Goal: Task Accomplishment & Management: Complete application form

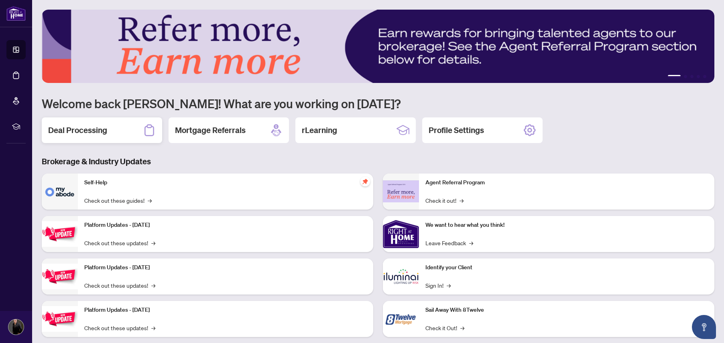
click at [68, 129] on h2 "Deal Processing" at bounding box center [77, 130] width 59 height 11
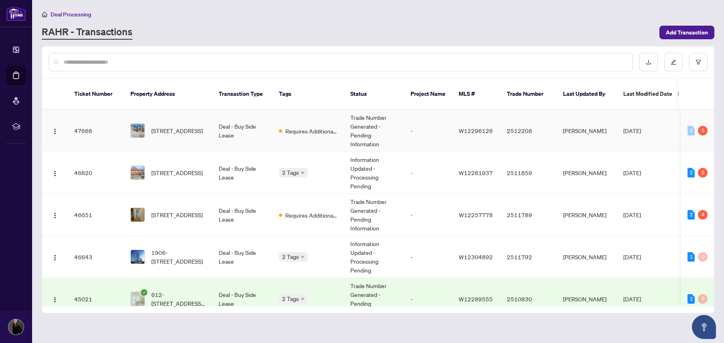
click at [162, 126] on span "[STREET_ADDRESS]" at bounding box center [176, 130] width 51 height 9
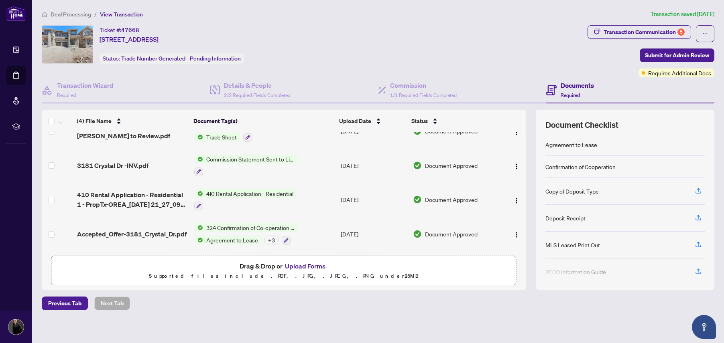
scroll to position [21, 0]
click at [657, 31] on div "Transaction Communication 5" at bounding box center [643, 32] width 81 height 13
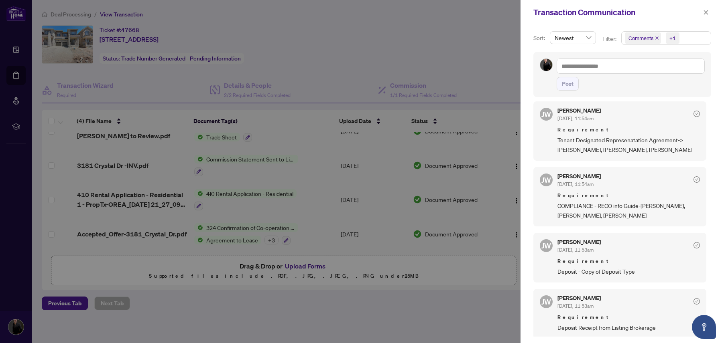
scroll to position [2, 0]
click at [342, 73] on div at bounding box center [362, 171] width 724 height 343
click at [705, 12] on icon "close" at bounding box center [705, 12] width 4 height 4
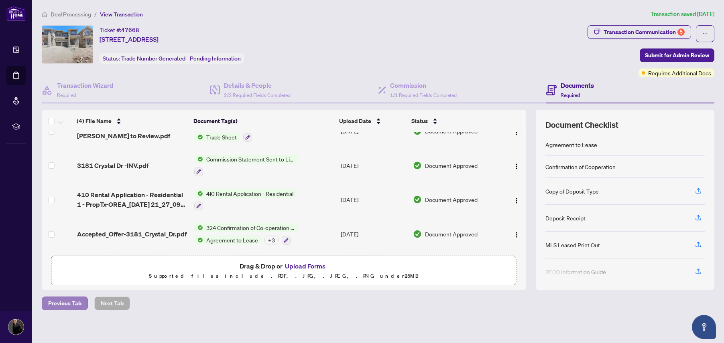
click at [68, 301] on span "Previous Tab" at bounding box center [64, 303] width 33 height 13
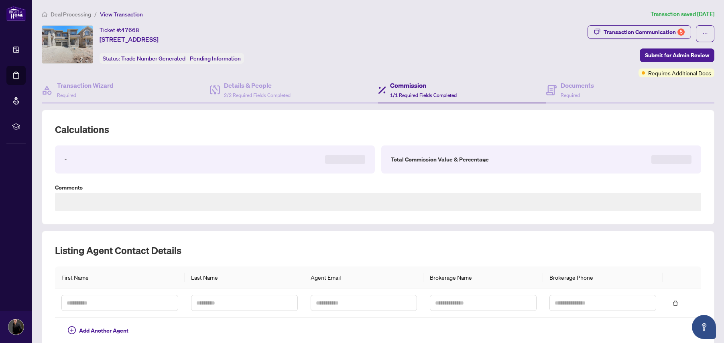
type textarea "**********"
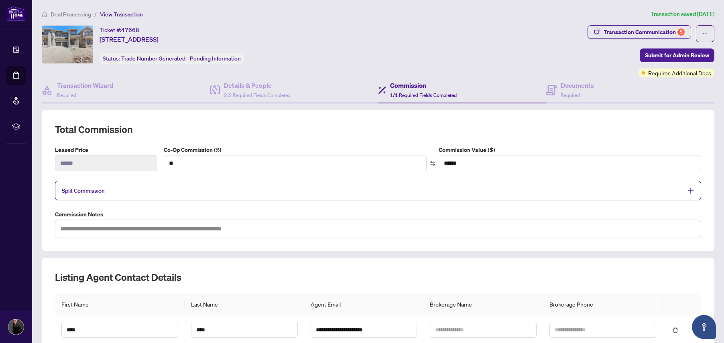
click at [68, 301] on th "First Name" at bounding box center [120, 305] width 130 height 22
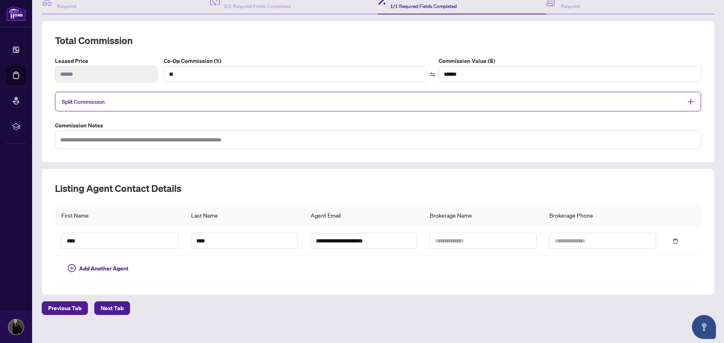
scroll to position [90, 0]
click at [60, 307] on span "Previous Tab" at bounding box center [64, 307] width 33 height 13
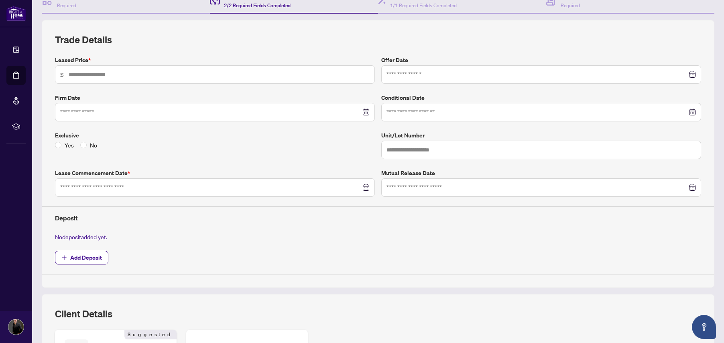
type input "*****"
type input "**********"
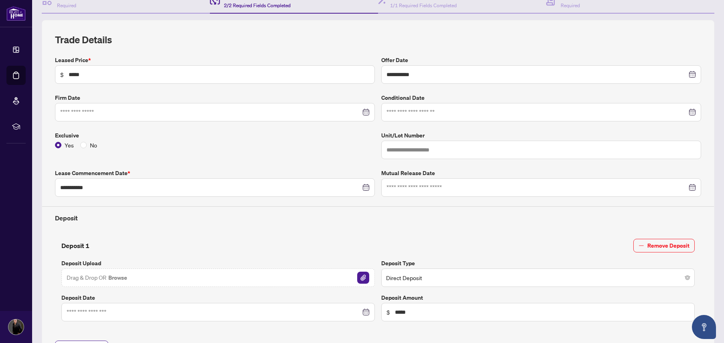
scroll to position [135, 0]
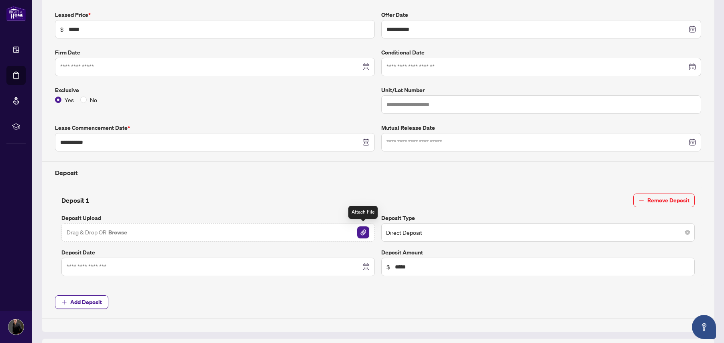
click at [360, 232] on img "button" at bounding box center [363, 233] width 12 height 12
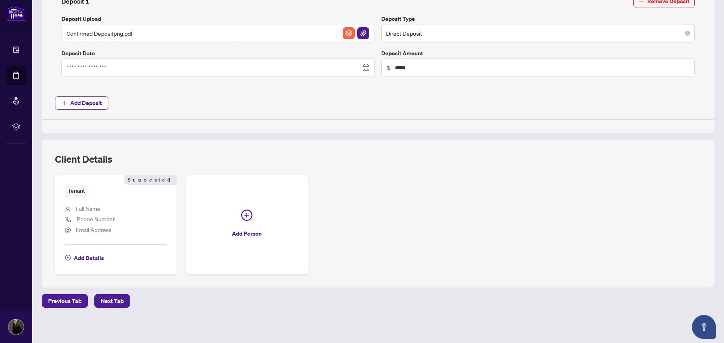
scroll to position [334, 0]
click at [114, 296] on span "Next Tab" at bounding box center [112, 302] width 23 height 13
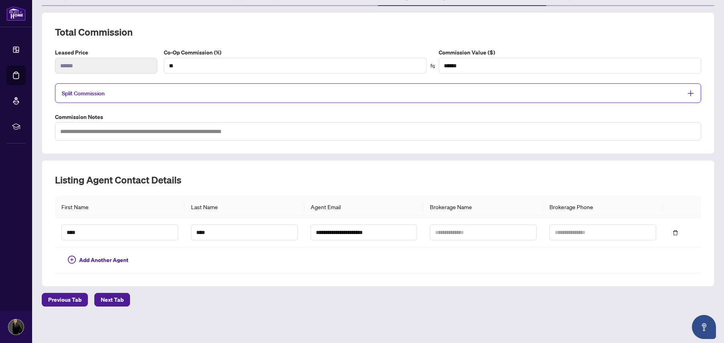
scroll to position [97, 0]
click at [119, 299] on span "Next Tab" at bounding box center [112, 300] width 23 height 13
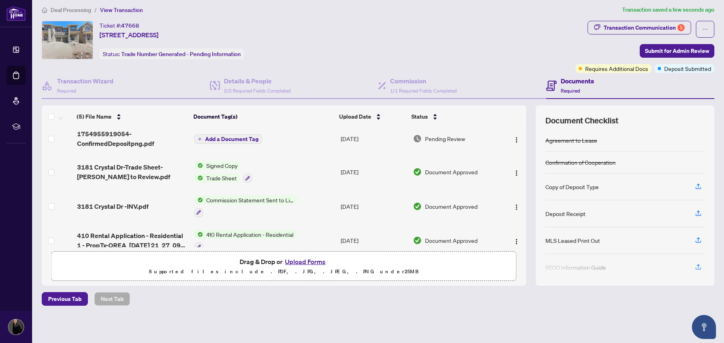
scroll to position [6, 0]
click at [312, 260] on button "Upload Forms" at bounding box center [304, 262] width 45 height 10
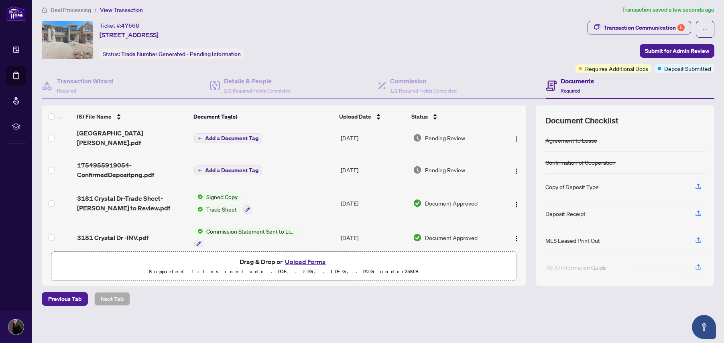
click at [201, 134] on button "Add a Document Tag" at bounding box center [228, 139] width 68 height 10
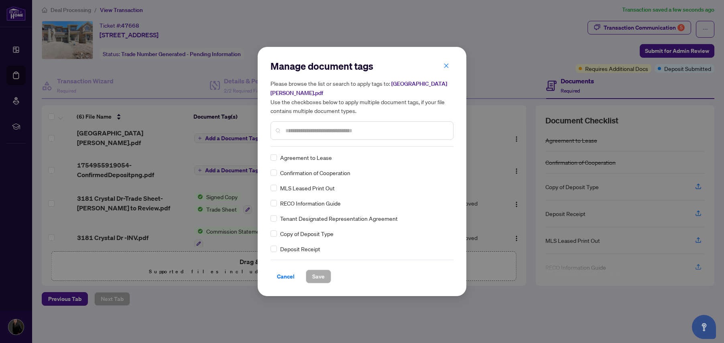
click at [302, 142] on div "Manage document tags Please browse the list or search to apply tags to: [STREET…" at bounding box center [361, 103] width 183 height 87
click at [292, 126] on input "text" at bounding box center [365, 130] width 161 height 9
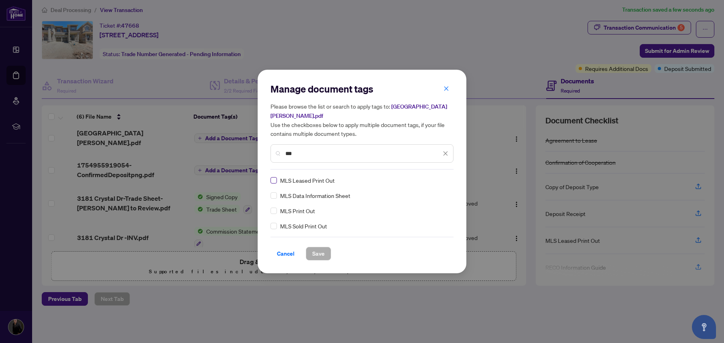
type input "***"
click at [275, 177] on span at bounding box center [273, 180] width 6 height 6
click at [316, 248] on span "Save" at bounding box center [318, 253] width 12 height 13
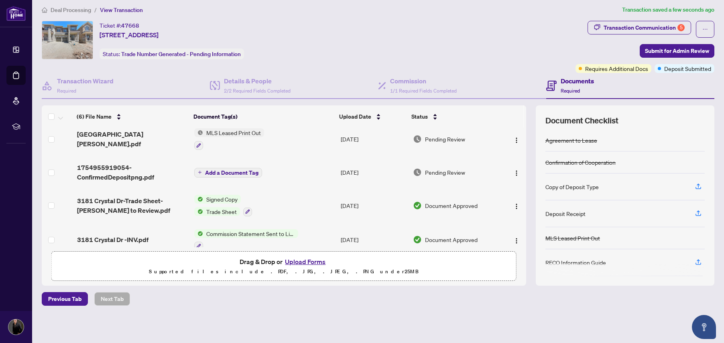
click at [305, 262] on button "Upload Forms" at bounding box center [304, 262] width 45 height 10
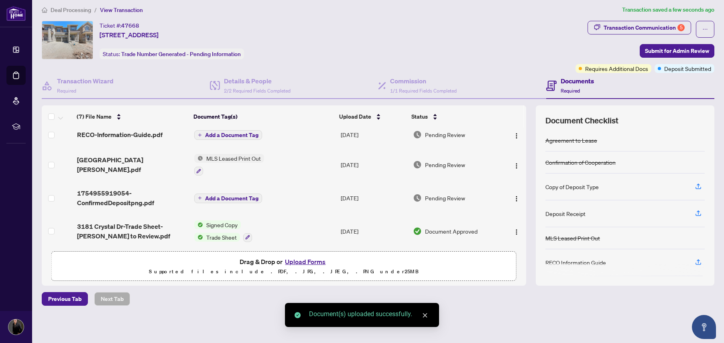
click at [198, 133] on icon "plus" at bounding box center [200, 135] width 4 height 4
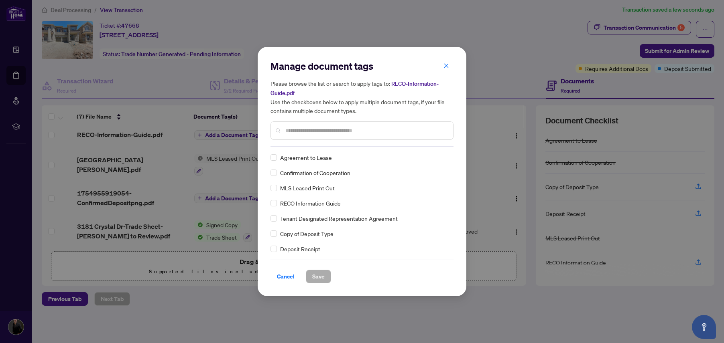
click at [312, 141] on div "Manage document tags Please browse the list or search to apply tags to: RECO-In…" at bounding box center [361, 103] width 183 height 87
click at [317, 133] on input "text" at bounding box center [365, 130] width 161 height 9
type input "****"
click at [316, 275] on span "Save" at bounding box center [318, 276] width 12 height 13
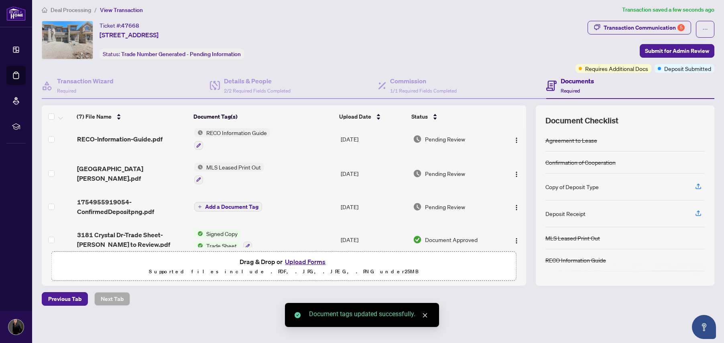
click at [309, 263] on button "Upload Forms" at bounding box center [304, 262] width 45 height 10
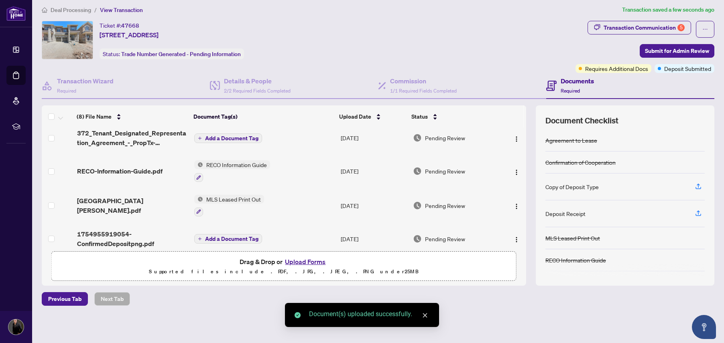
click at [224, 138] on span "Add a Document Tag" at bounding box center [231, 139] width 53 height 6
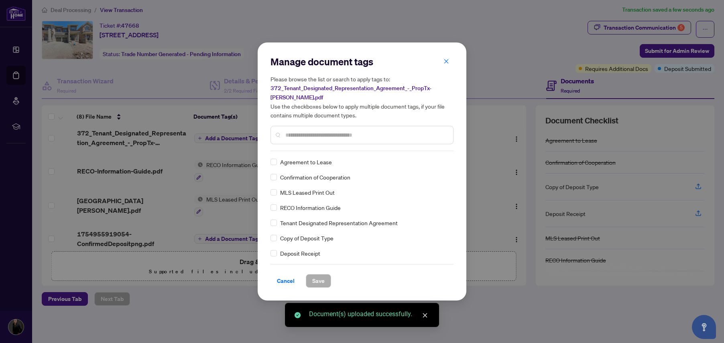
click at [300, 145] on div "Manage document tags Please browse the list or search to apply tags to: 372_Ten…" at bounding box center [361, 103] width 183 height 96
click at [303, 136] on input "text" at bounding box center [365, 135] width 161 height 9
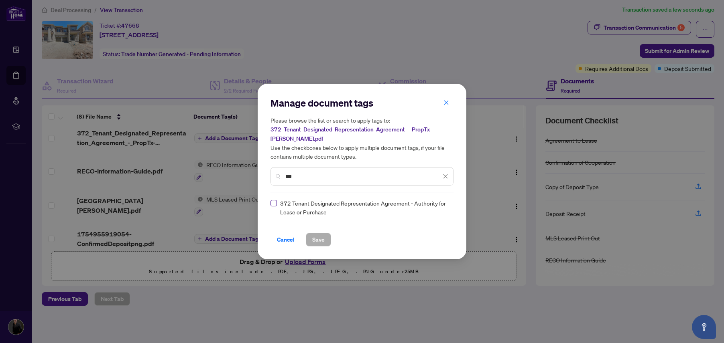
type input "***"
click at [276, 205] on span at bounding box center [273, 203] width 6 height 6
click at [318, 237] on span "Save" at bounding box center [318, 239] width 12 height 13
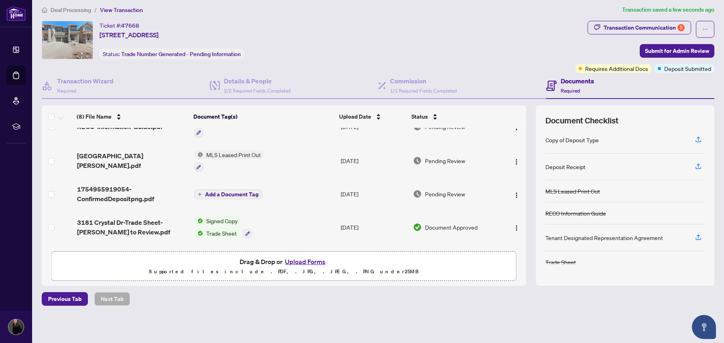
scroll to position [54, 0]
click at [203, 193] on button "Add a Document Tag" at bounding box center [228, 194] width 68 height 10
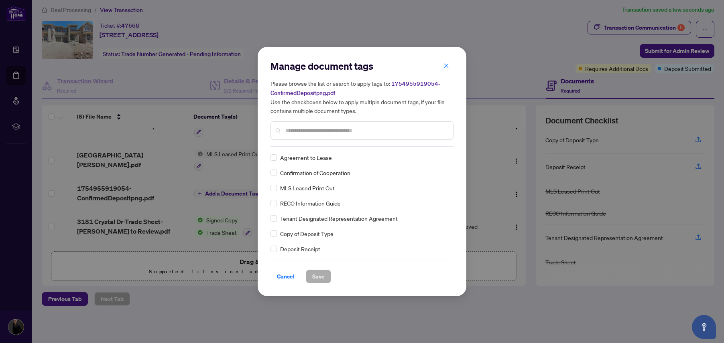
click at [300, 144] on div "Manage document tags Please browse the list or search to apply tags to: 1754955…" at bounding box center [361, 103] width 183 height 87
click at [290, 133] on input "text" at bounding box center [365, 130] width 161 height 9
type input "****"
click at [285, 159] on span "Copy of Deposit Type" at bounding box center [306, 157] width 53 height 9
click at [278, 158] on div "Copy of Deposit Type" at bounding box center [359, 157] width 178 height 9
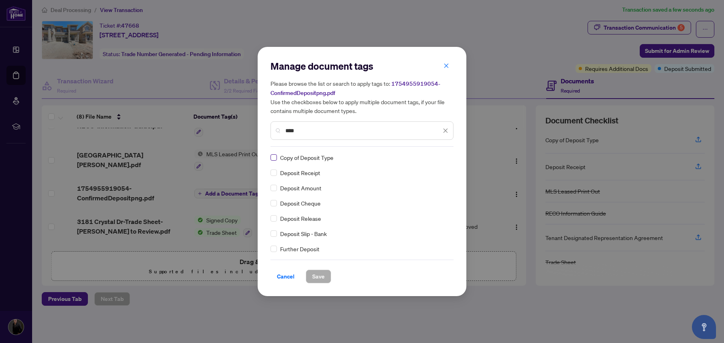
click at [276, 158] on span at bounding box center [273, 157] width 6 height 6
click at [316, 274] on span "Save" at bounding box center [318, 276] width 12 height 13
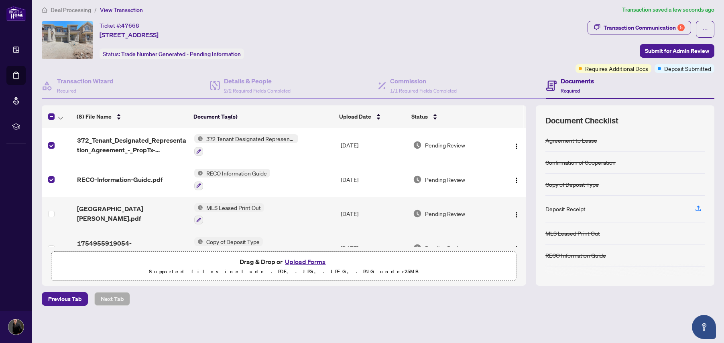
scroll to position [44, 0]
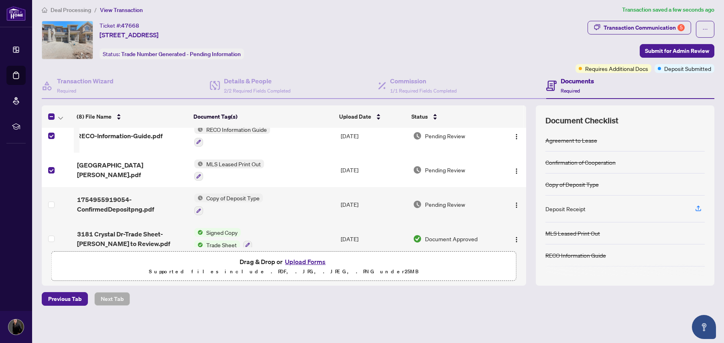
click at [48, 205] on td at bounding box center [58, 204] width 32 height 34
click at [54, 203] on span at bounding box center [51, 205] width 6 height 6
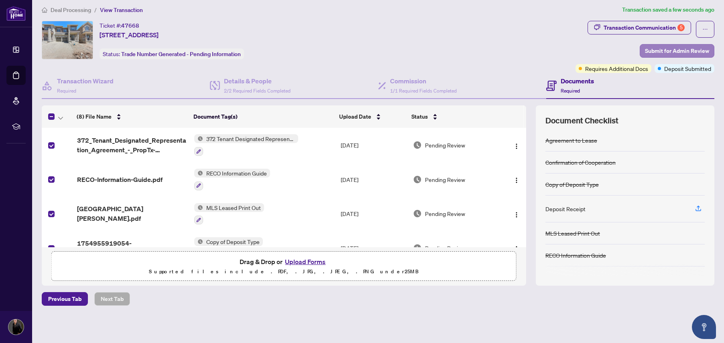
scroll to position [0, 0]
click at [681, 50] on span "Submit for Admin Review" at bounding box center [677, 51] width 64 height 13
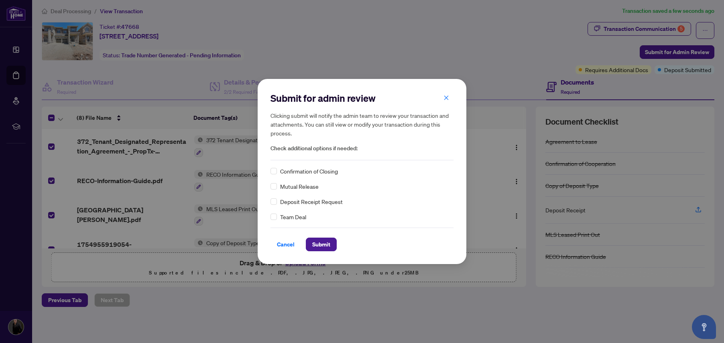
scroll to position [0, 0]
click at [324, 244] on span "Submit" at bounding box center [321, 244] width 18 height 13
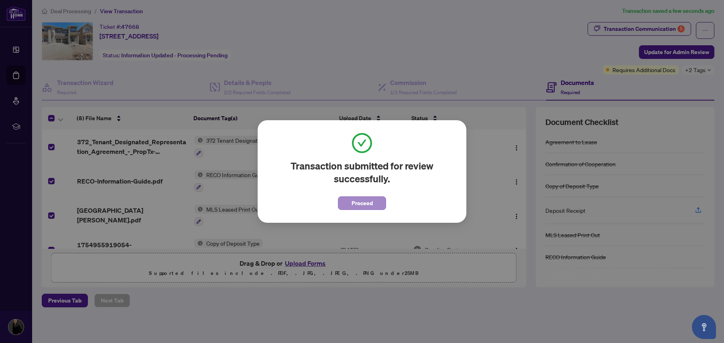
click at [365, 201] on span "Proceed" at bounding box center [361, 203] width 21 height 13
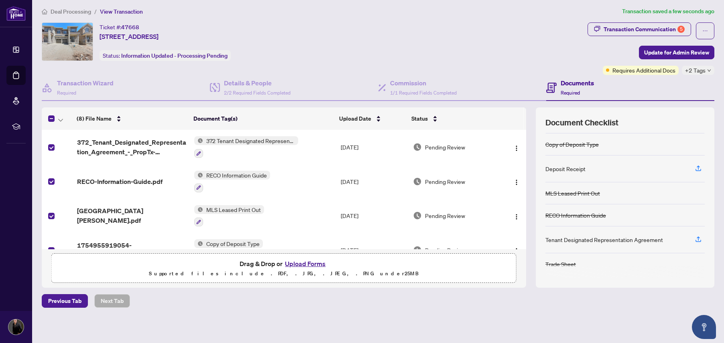
scroll to position [42, 0]
click at [669, 28] on div "Transaction Communication 5" at bounding box center [643, 29] width 81 height 13
type textarea "**********"
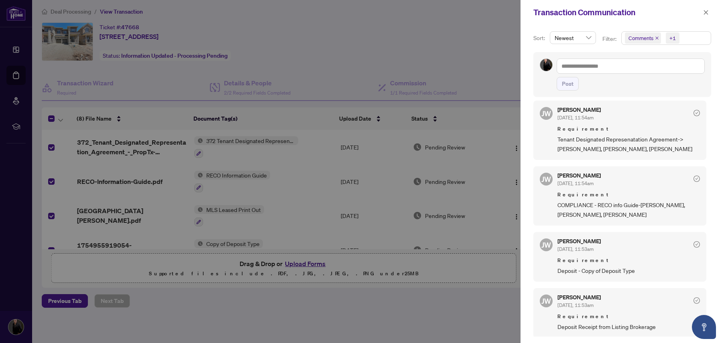
scroll to position [144, 0]
click at [434, 284] on div at bounding box center [362, 171] width 724 height 343
click at [707, 13] on icon "close" at bounding box center [706, 13] width 6 height 6
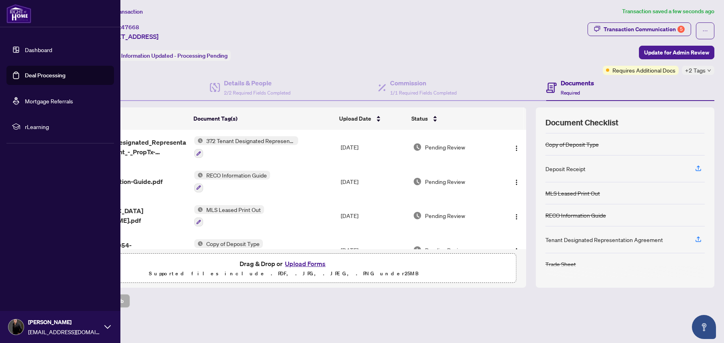
click at [30, 51] on link "Dashboard" at bounding box center [38, 49] width 27 height 7
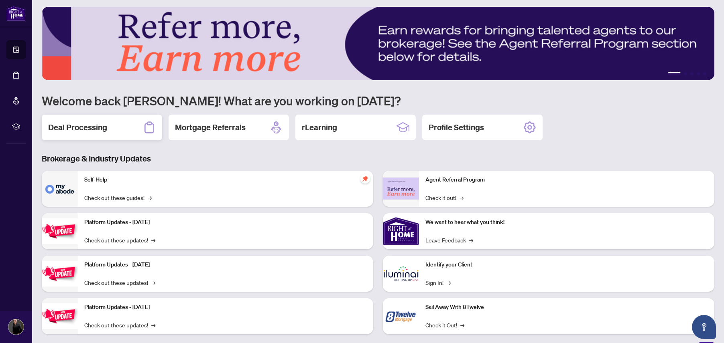
click at [88, 125] on h2 "Deal Processing" at bounding box center [77, 127] width 59 height 11
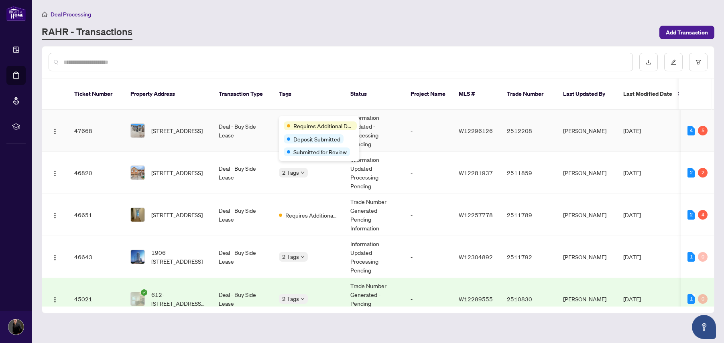
click at [304, 120] on div "Requires Additional Docs Deposit Submitted Submitted for Review" at bounding box center [319, 138] width 80 height 45
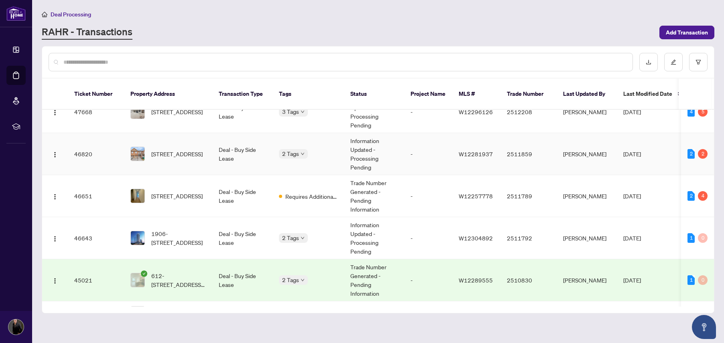
scroll to position [20, 0]
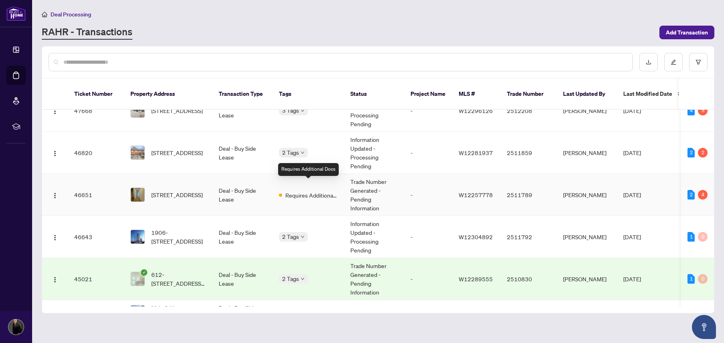
click at [316, 191] on span "Requires Additional Docs" at bounding box center [311, 195] width 52 height 9
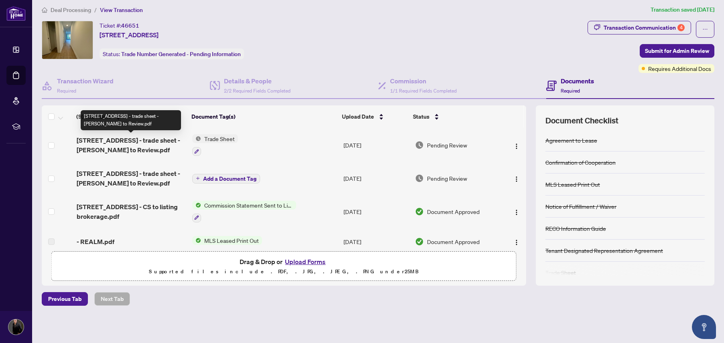
click at [147, 139] on span "[STREET_ADDRESS] - trade sheet - [PERSON_NAME] to Review.pdf" at bounding box center [131, 145] width 109 height 19
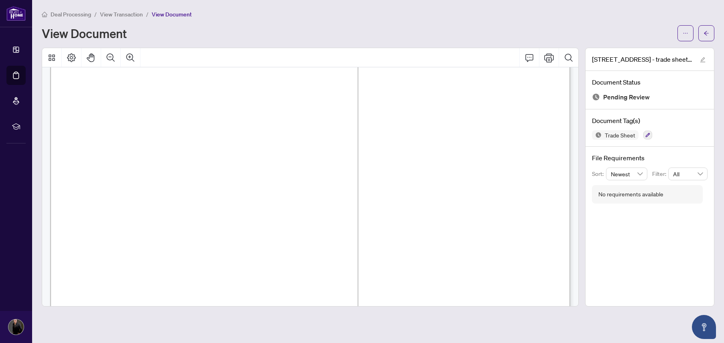
scroll to position [84, 0]
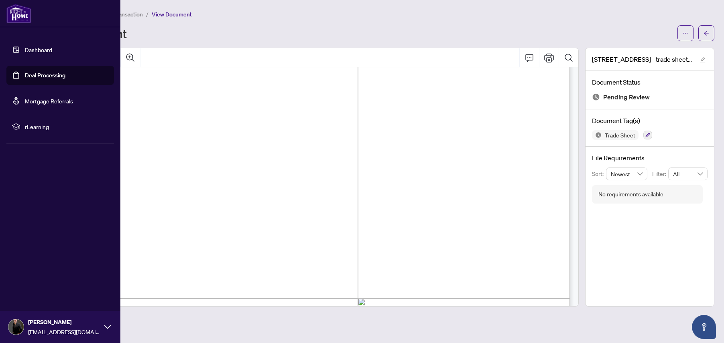
click at [25, 52] on link "Dashboard" at bounding box center [38, 49] width 27 height 7
